Goal: Navigation & Orientation: Find specific page/section

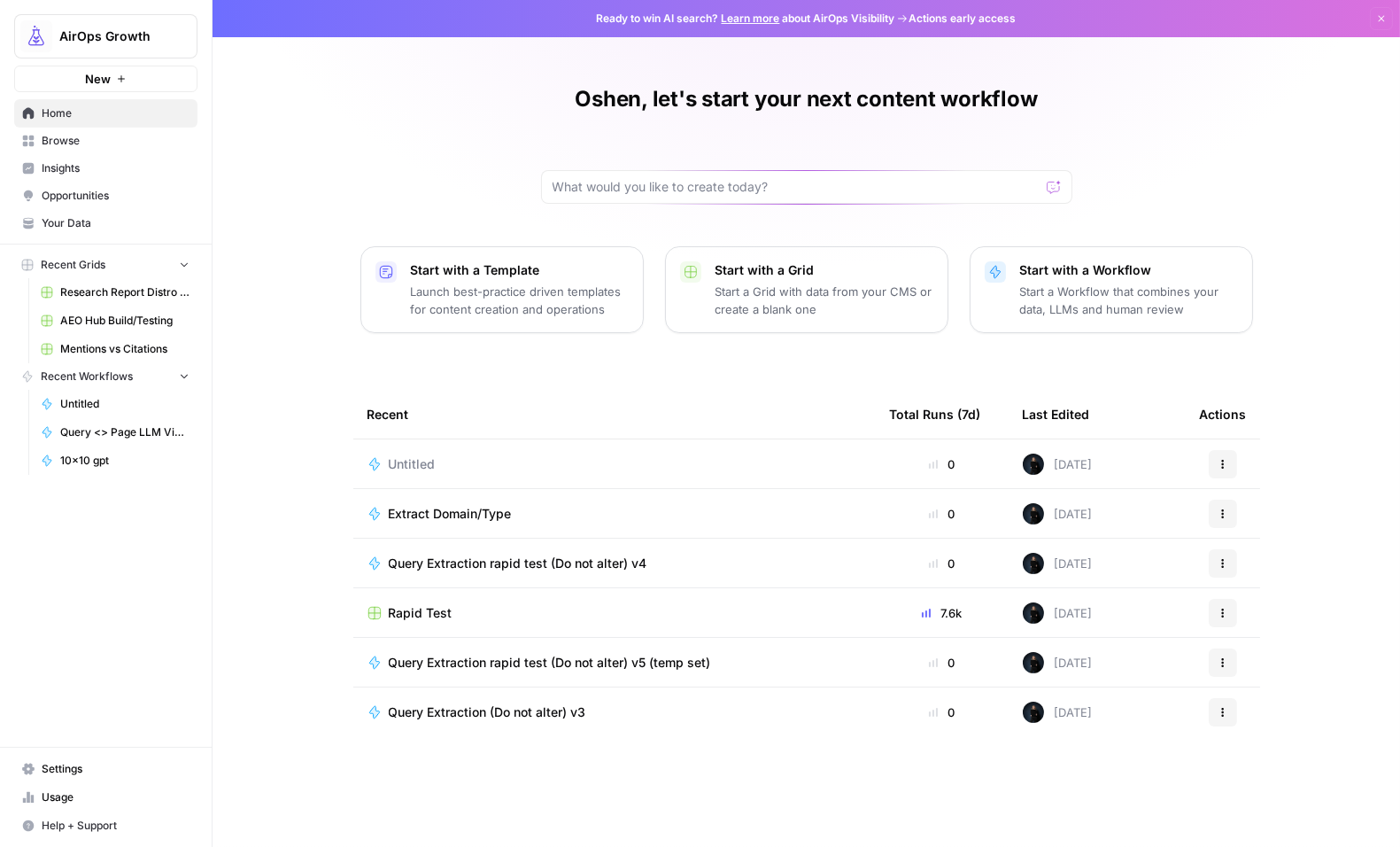
click at [82, 195] on span "Opportunities" at bounding box center [115, 196] width 148 height 16
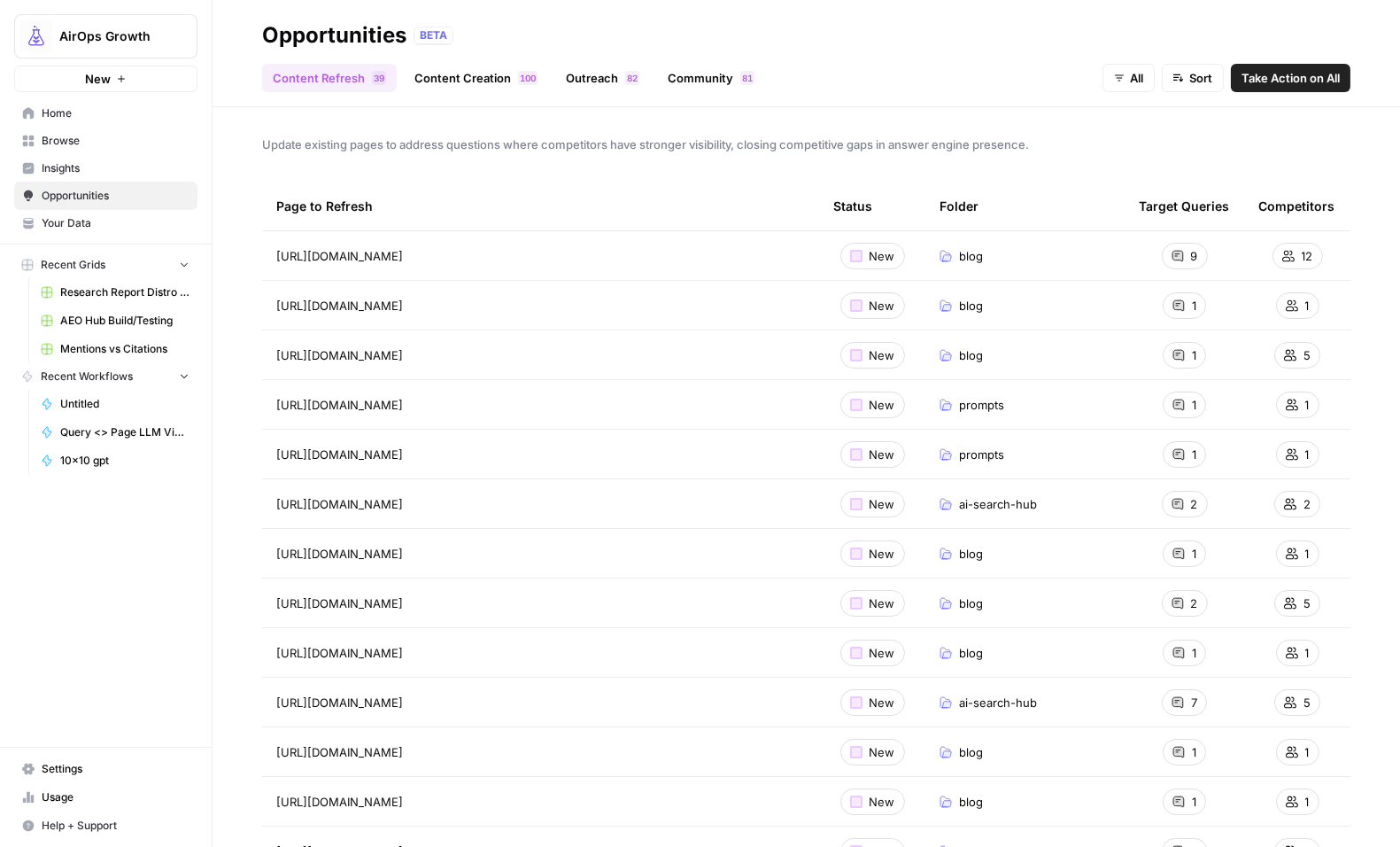
click at [705, 84] on link "Community 1 8" at bounding box center [711, 77] width 108 height 28
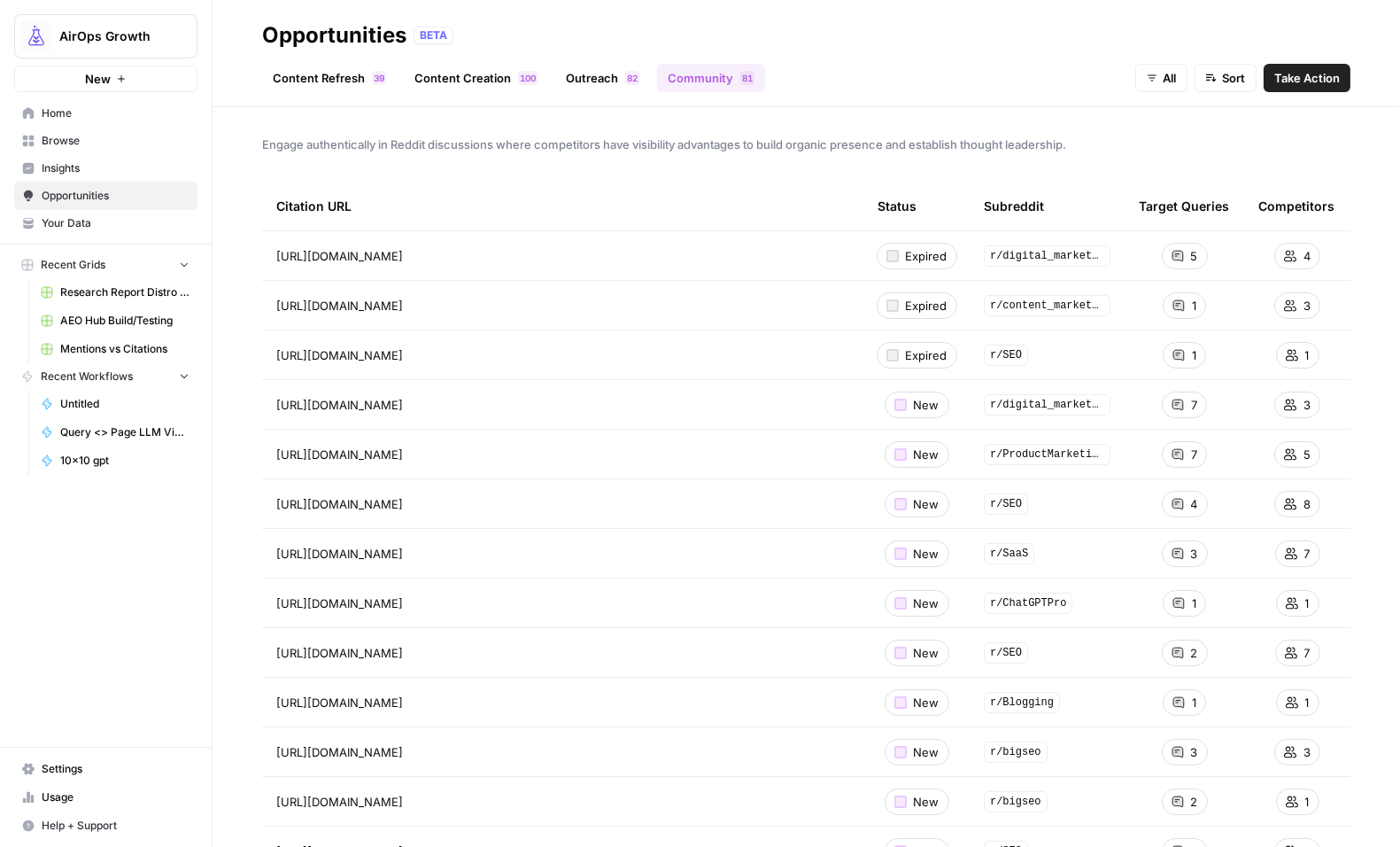
drag, startPoint x: 588, startPoint y: 59, endPoint x: 586, endPoint y: 70, distance: 11.2
click at [587, 69] on div "Content Refresh 9 3 Content Creation 0 0 1 Outreach 2 8 Community 1 8 All Sort …" at bounding box center [806, 70] width 1088 height 42
click at [585, 70] on link "Outreach 2 8" at bounding box center [603, 77] width 94 height 28
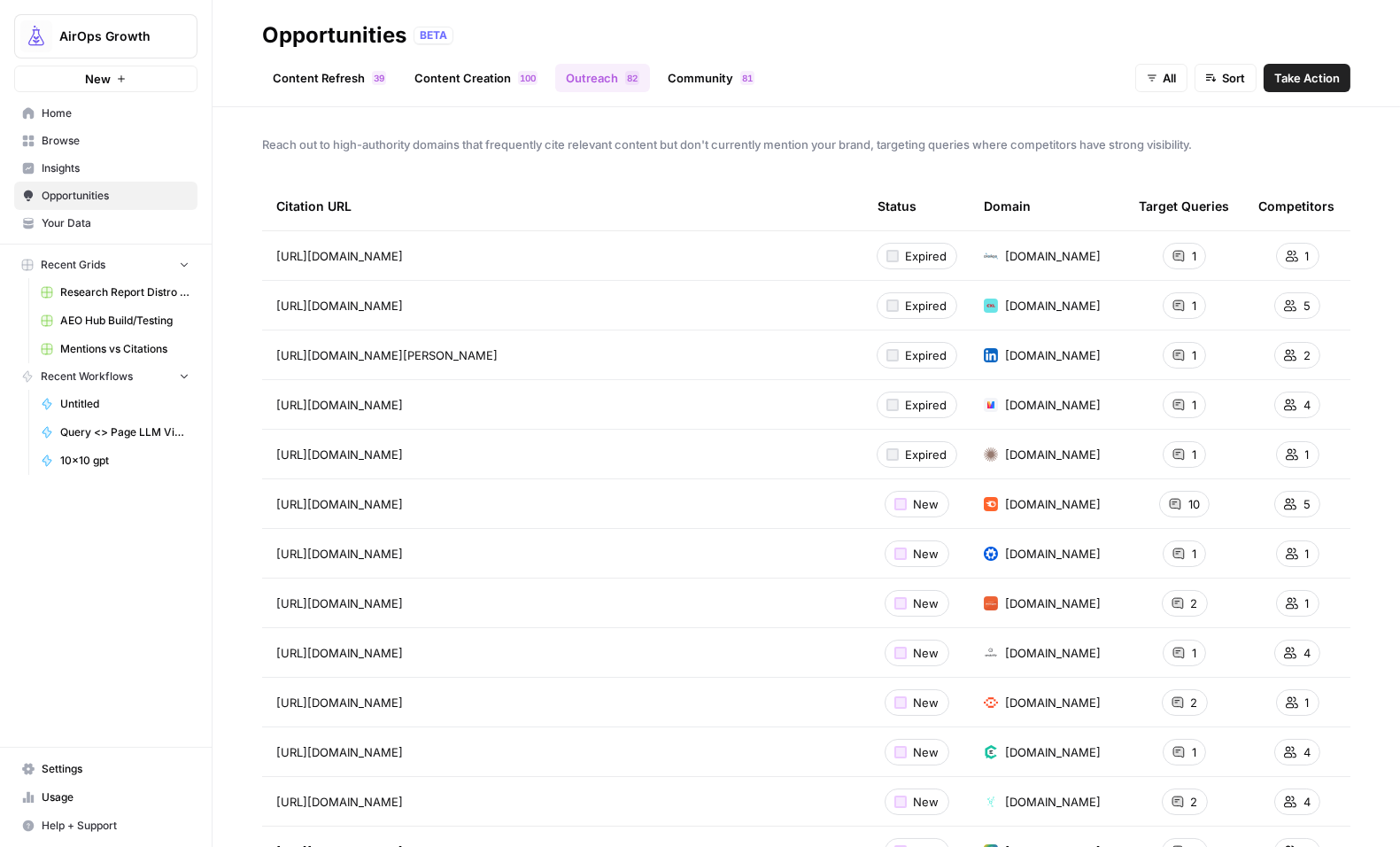
click at [1173, 309] on icon at bounding box center [1178, 305] width 11 height 11
click at [1172, 407] on icon at bounding box center [1178, 404] width 13 height 13
click at [316, 72] on link "Content Refresh 9 3" at bounding box center [330, 77] width 135 height 28
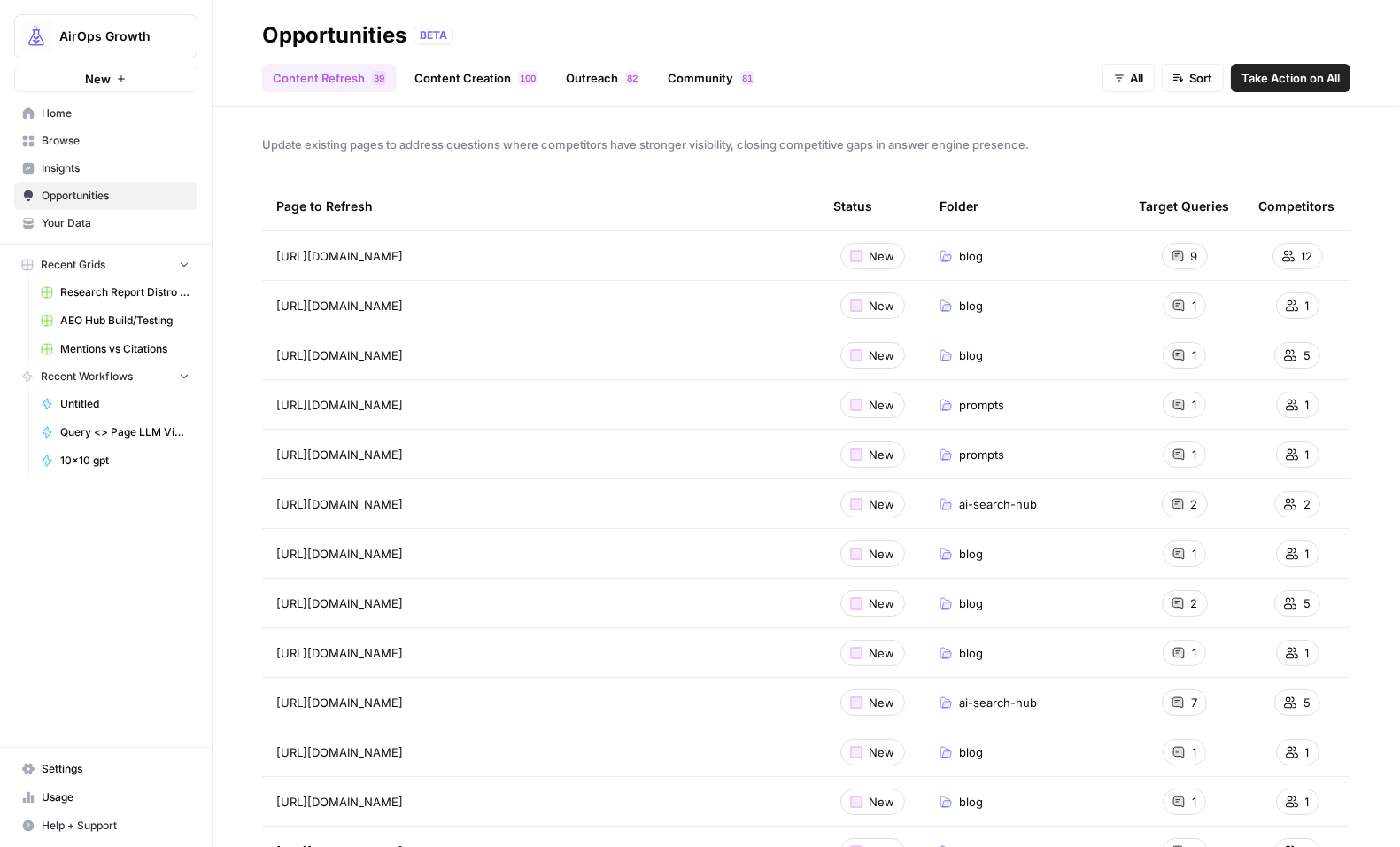
click at [457, 81] on link "Content Creation 0 0 1" at bounding box center [476, 77] width 145 height 28
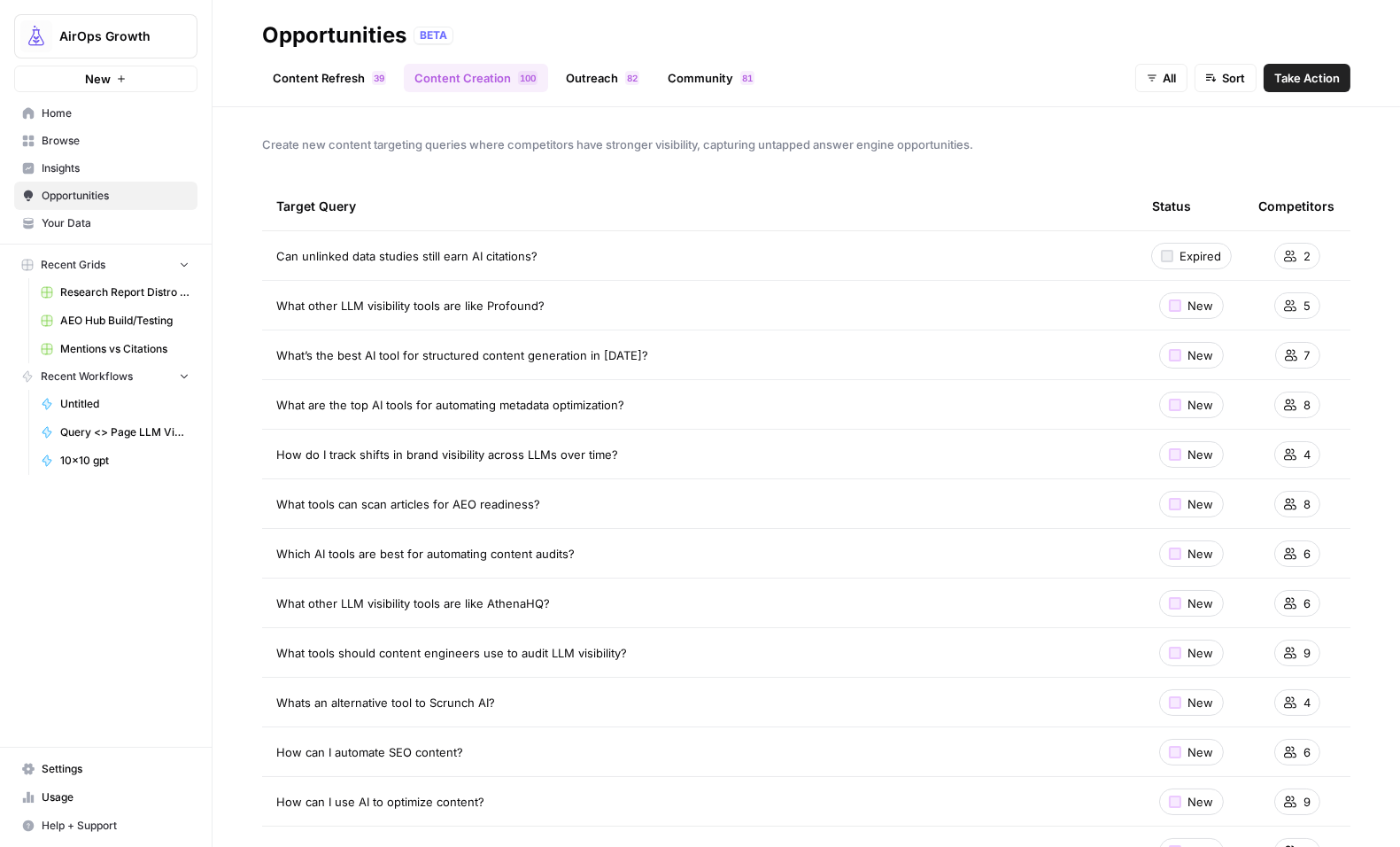
click at [324, 69] on link "Content Refresh 9 3" at bounding box center [330, 77] width 135 height 28
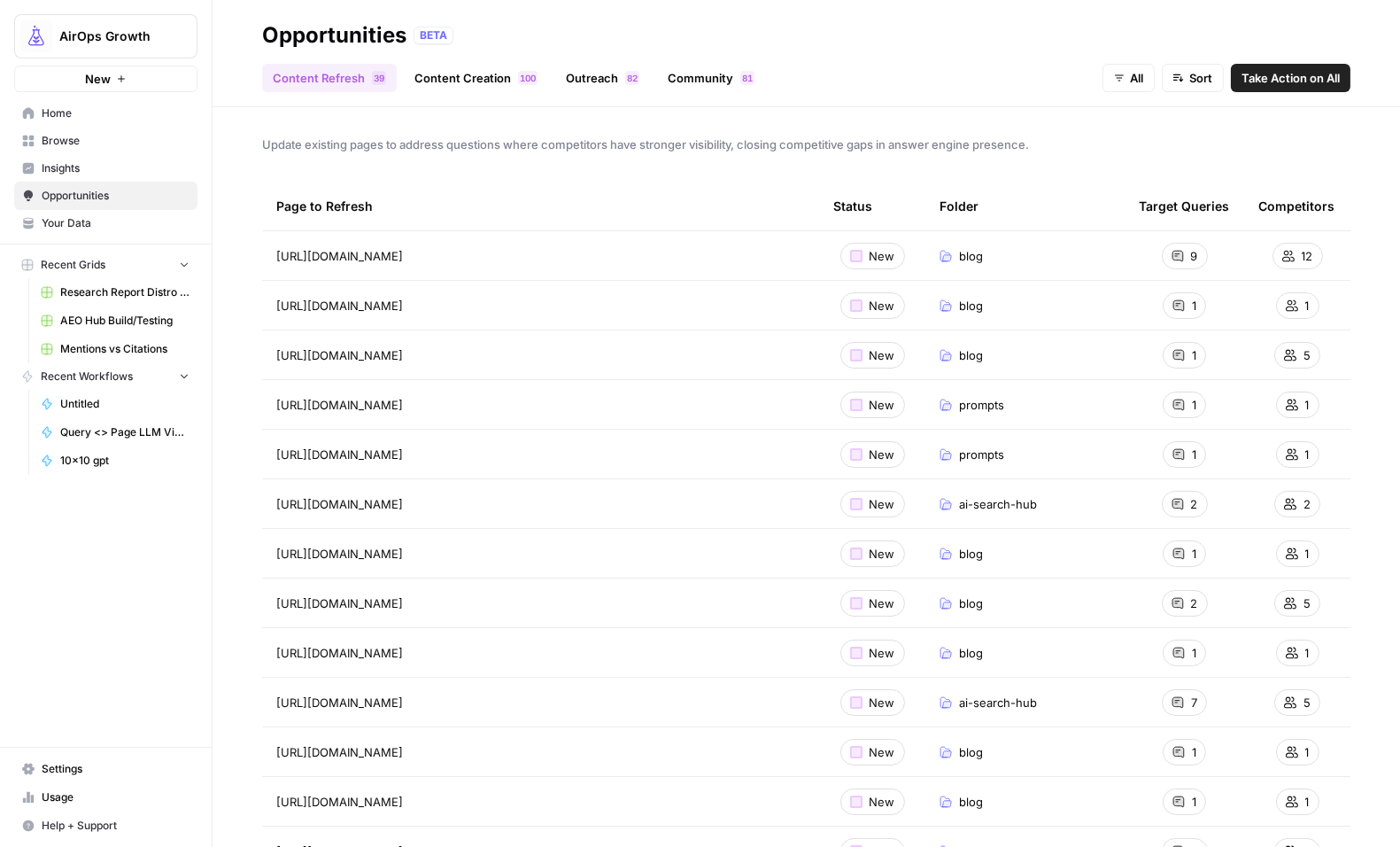
click at [466, 81] on link "Content Creation 0 0 1" at bounding box center [476, 77] width 145 height 28
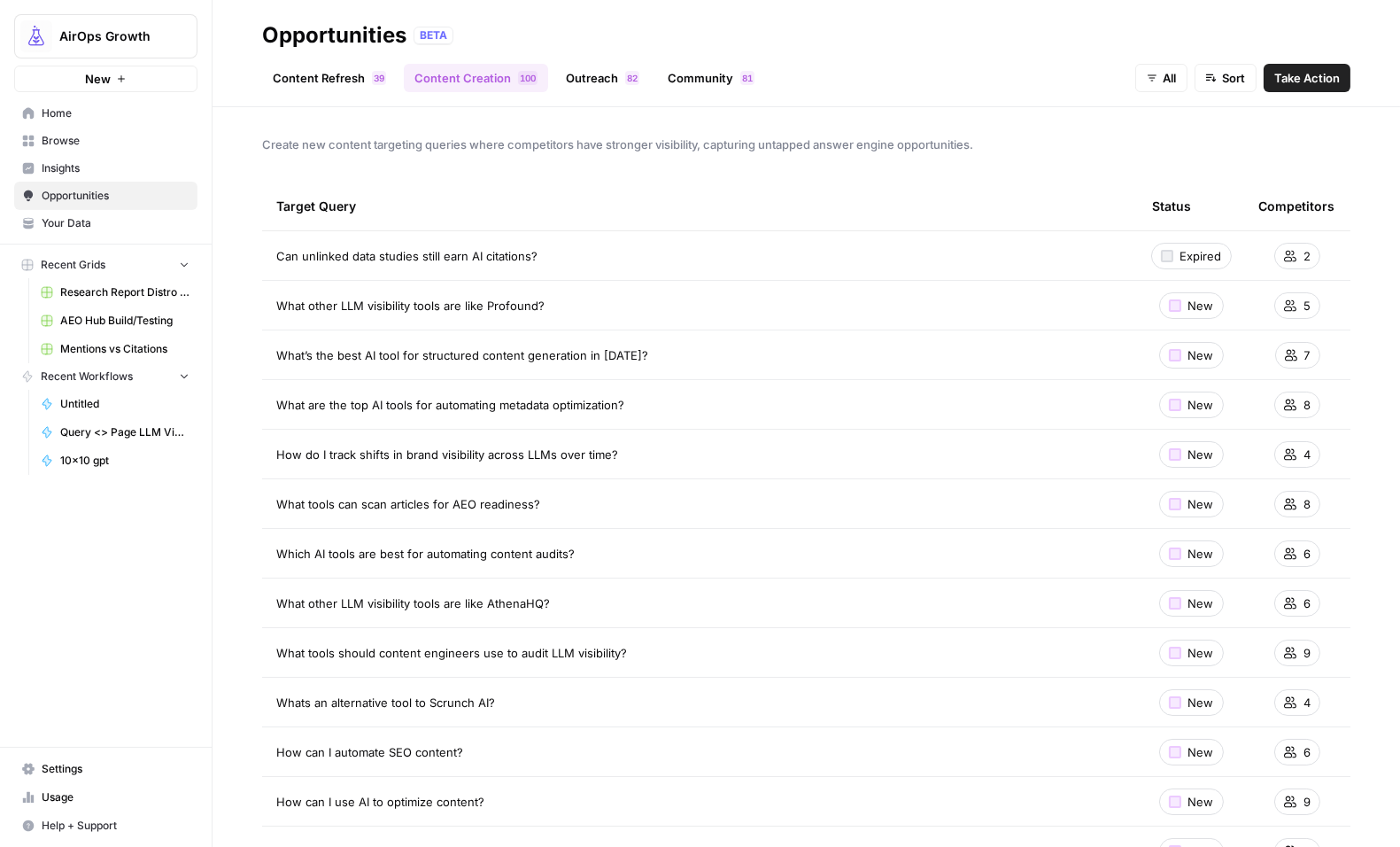
click at [319, 72] on link "Content Refresh 9 3" at bounding box center [330, 77] width 135 height 28
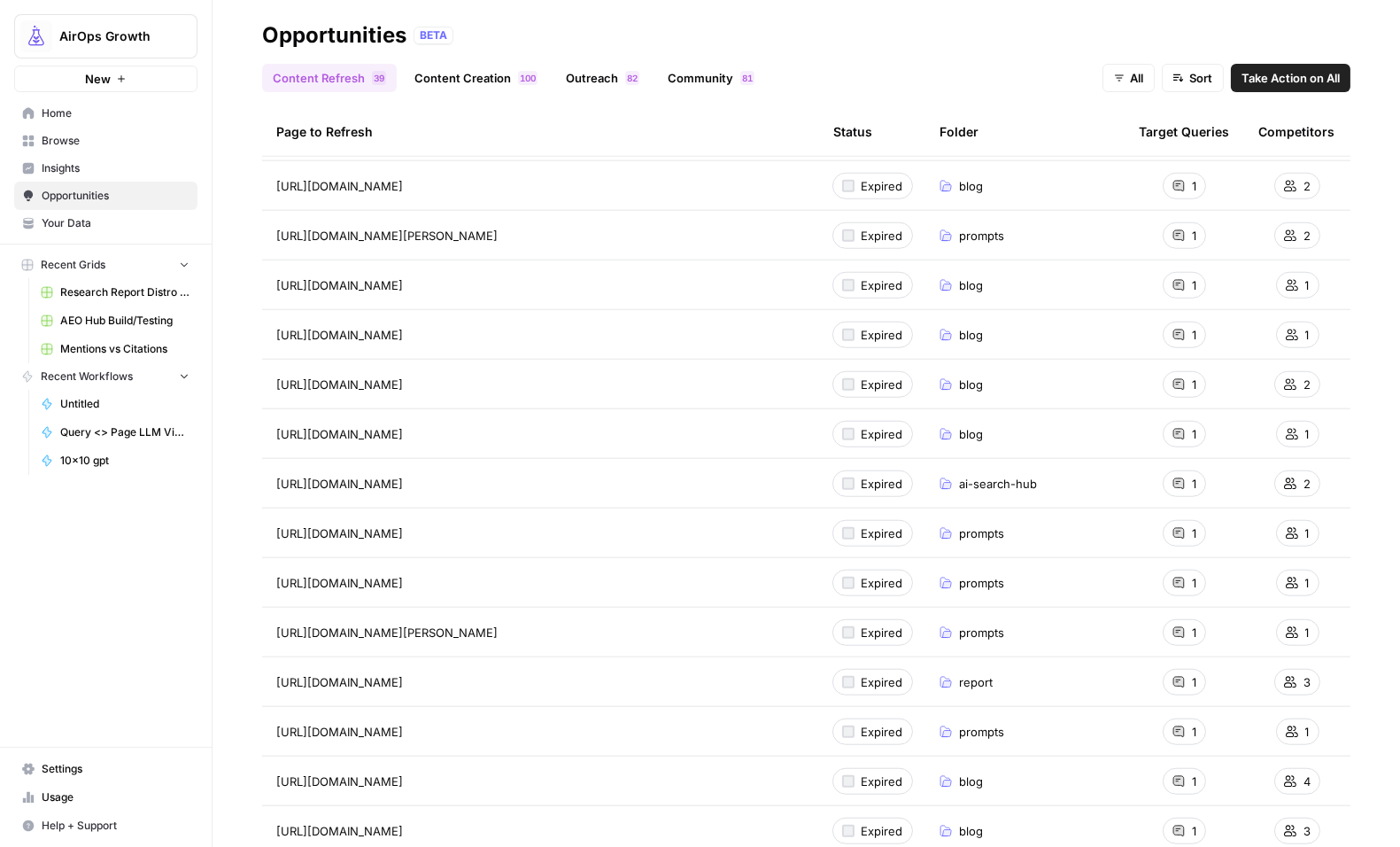
scroll to position [3434, 0]
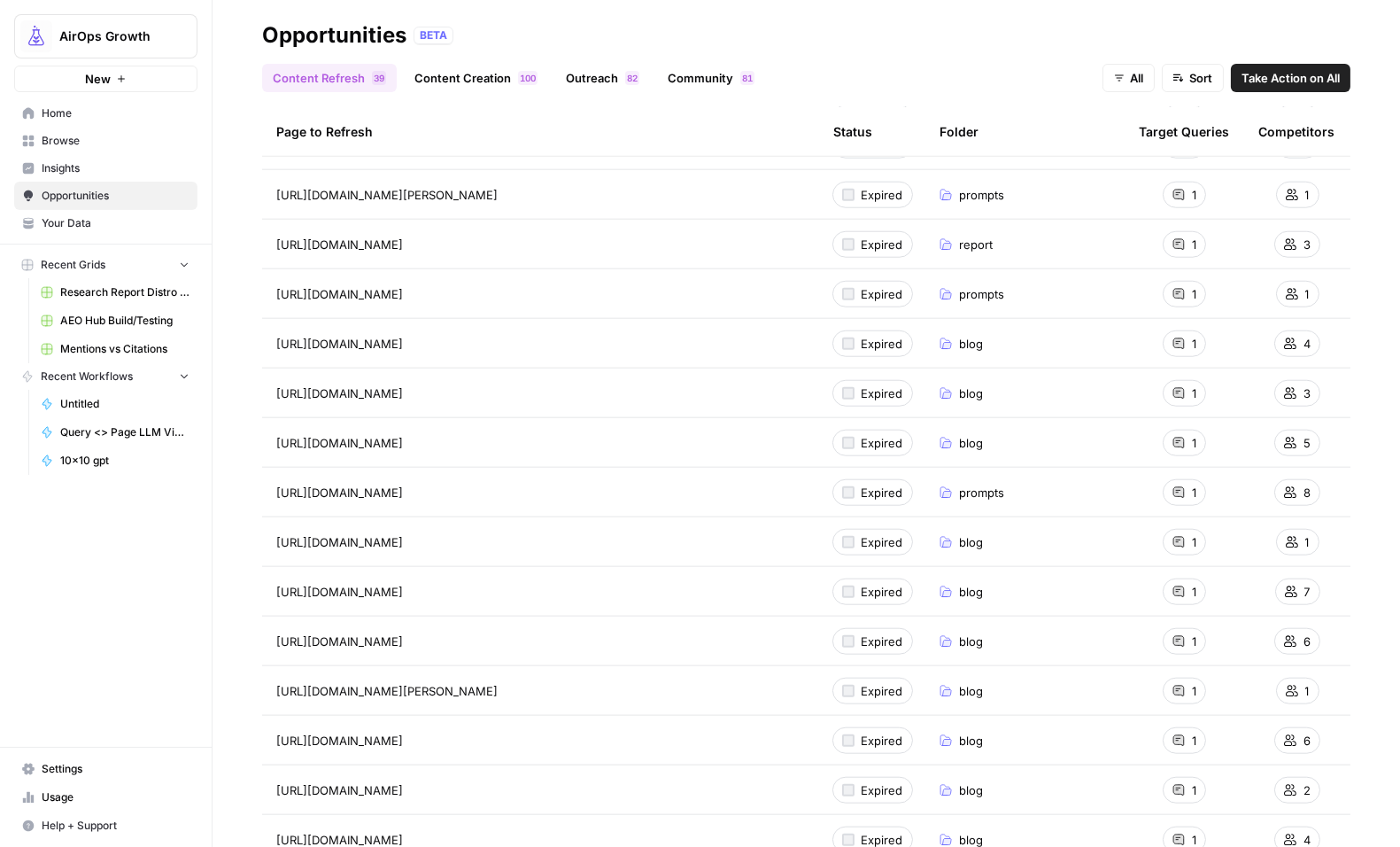
click at [67, 169] on span "Insights" at bounding box center [115, 168] width 148 height 16
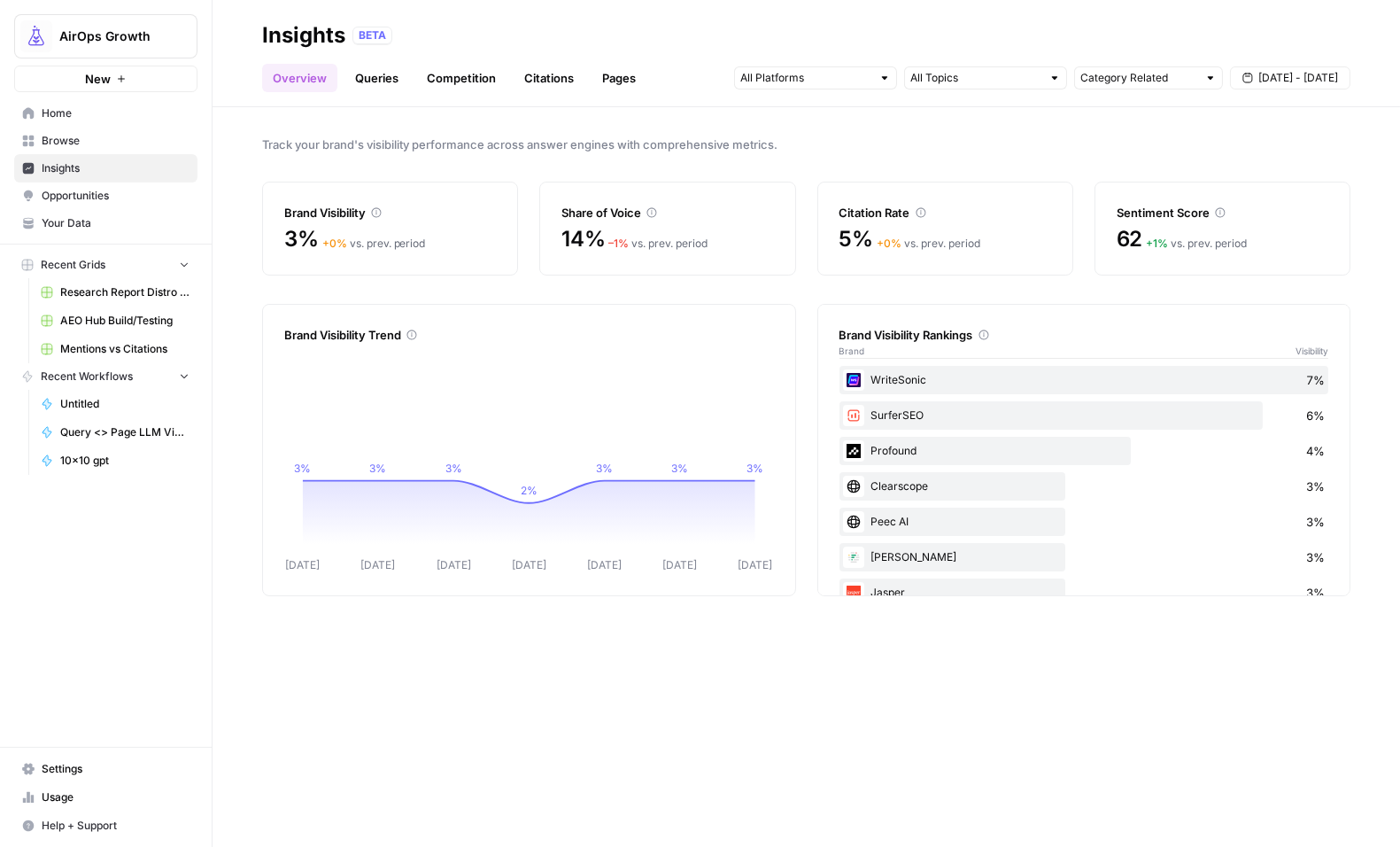
click at [373, 78] on link "Queries" at bounding box center [376, 77] width 65 height 28
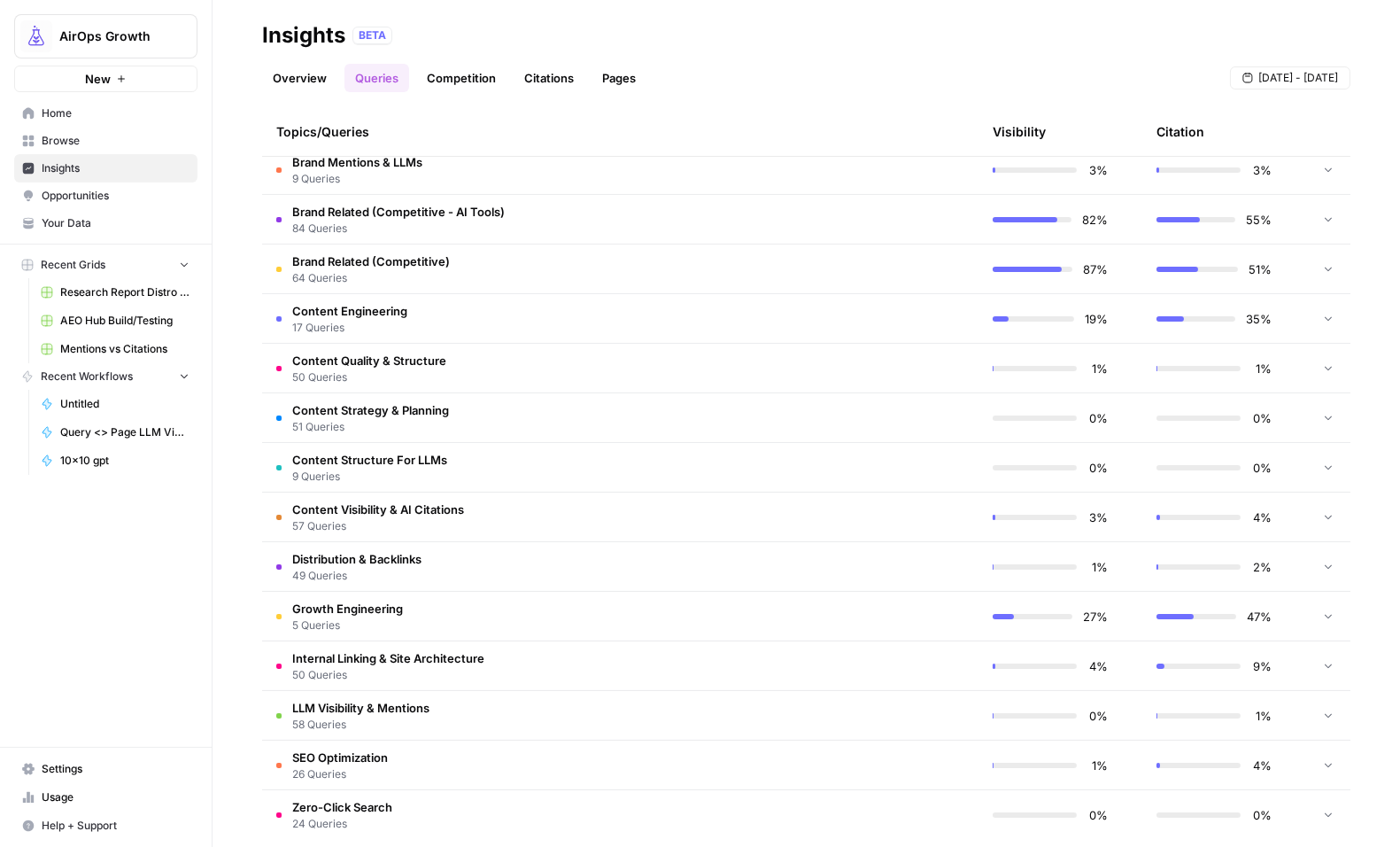
scroll to position [742, 0]
